Goal: Information Seeking & Learning: Learn about a topic

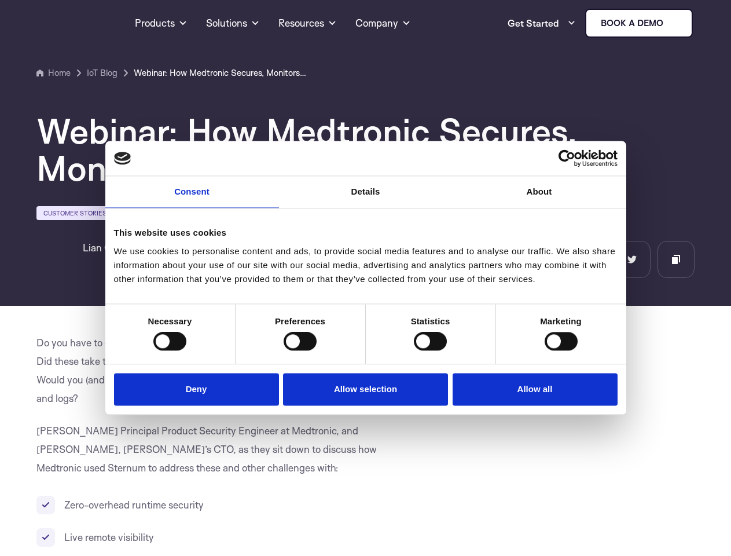
click at [192, 198] on link "Consent" at bounding box center [192, 192] width 174 height 32
click at [366, 198] on link "Details" at bounding box center [366, 192] width 174 height 32
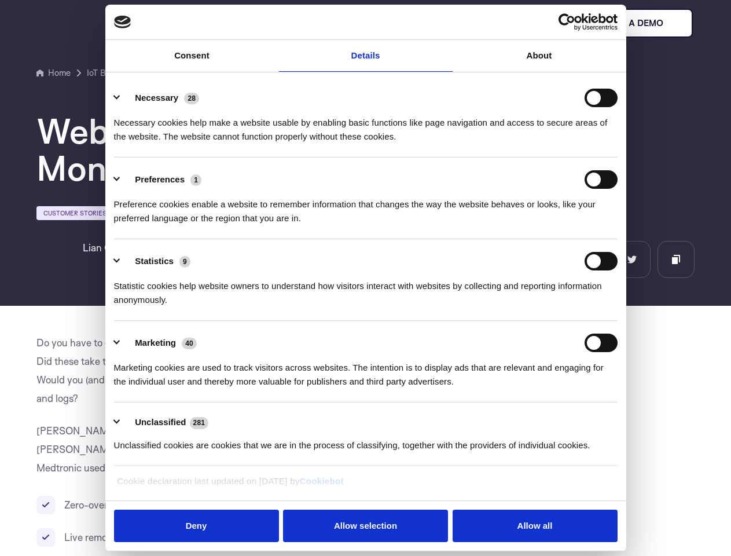
click at [540, 144] on div "Necessary cookies help make a website usable by enabling basic functions like p…" at bounding box center [366, 125] width 504 height 36
click at [170, 307] on div "Statistic cookies help website owners to understand how visitors interact with …" at bounding box center [366, 288] width 504 height 36
click at [300, 307] on div "Statistic cookies help website owners to understand how visitors interact with …" at bounding box center [366, 288] width 504 height 36
click at [430, 307] on div "Statistic cookies help website owners to understand how visitors interact with …" at bounding box center [366, 288] width 504 height 36
click at [561, 307] on div "Statistic cookies help website owners to understand how visitors interact with …" at bounding box center [366, 288] width 504 height 36
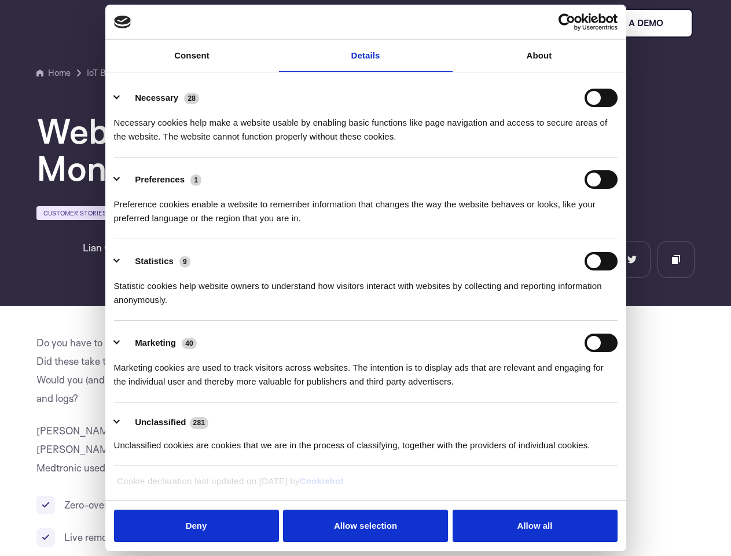
click at [199, 391] on li "Marketing 40 Marketing cookies are used to track visitors across websites. The …" at bounding box center [366, 362] width 504 height 82
click at [366, 391] on li "Marketing 40 Marketing cookies are used to track visitors across websites. The …" at bounding box center [366, 362] width 504 height 82
click at [532, 391] on li "Marketing 40 Marketing cookies are used to track visitors across websites. The …" at bounding box center [366, 362] width 504 height 82
